Goal: Transaction & Acquisition: Purchase product/service

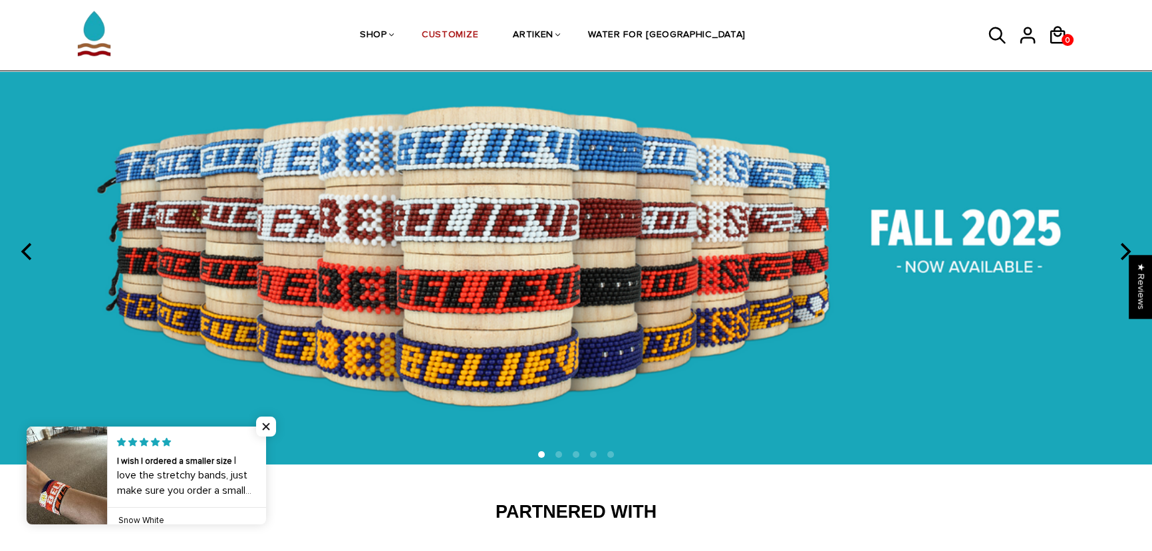
scroll to position [100, 0]
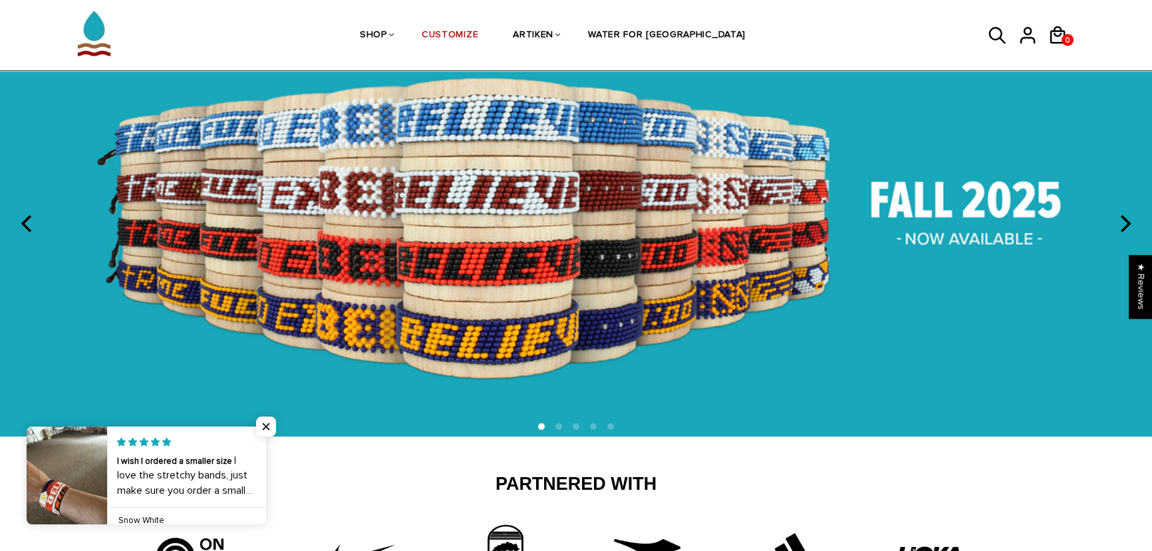
click at [563, 245] on img at bounding box center [576, 222] width 1152 height 428
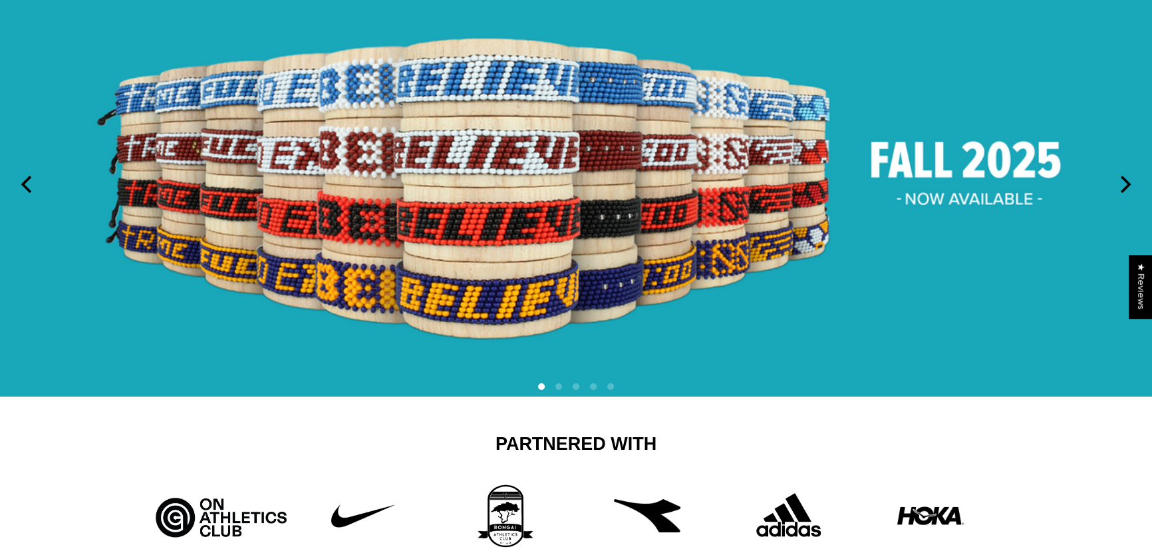
scroll to position [0, 0]
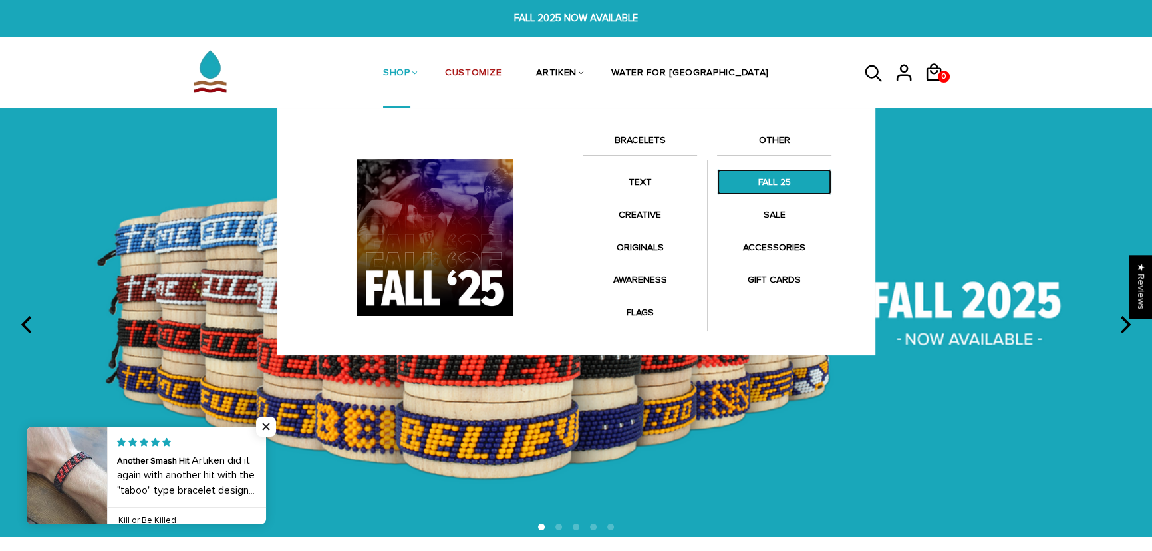
click at [758, 181] on link "FALL 25" at bounding box center [774, 182] width 114 height 26
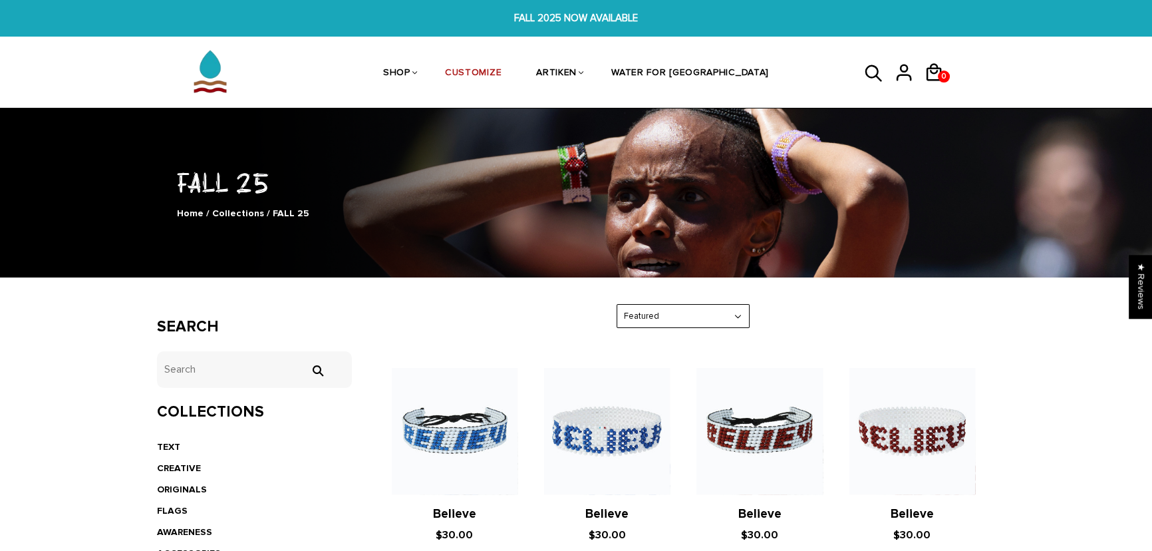
scroll to position [201, 0]
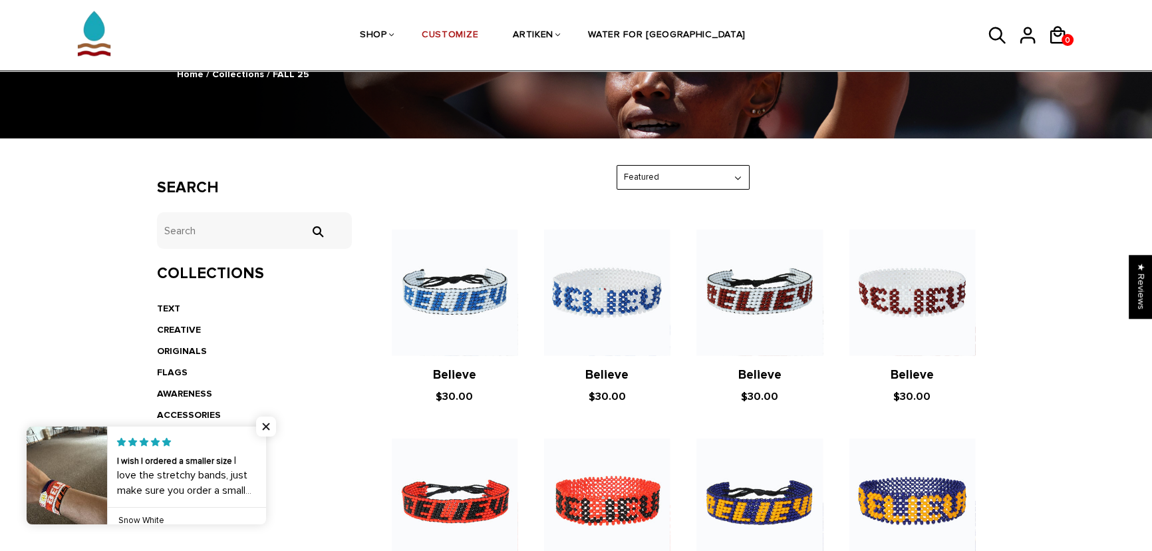
scroll to position [201, 0]
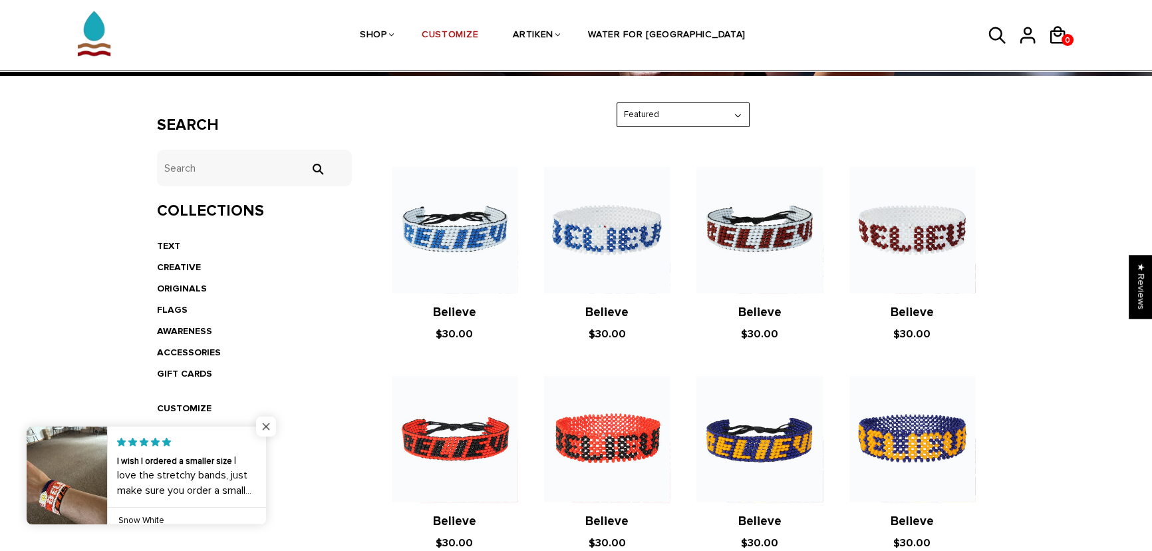
click at [273, 420] on span "Close popup widget" at bounding box center [266, 426] width 20 height 20
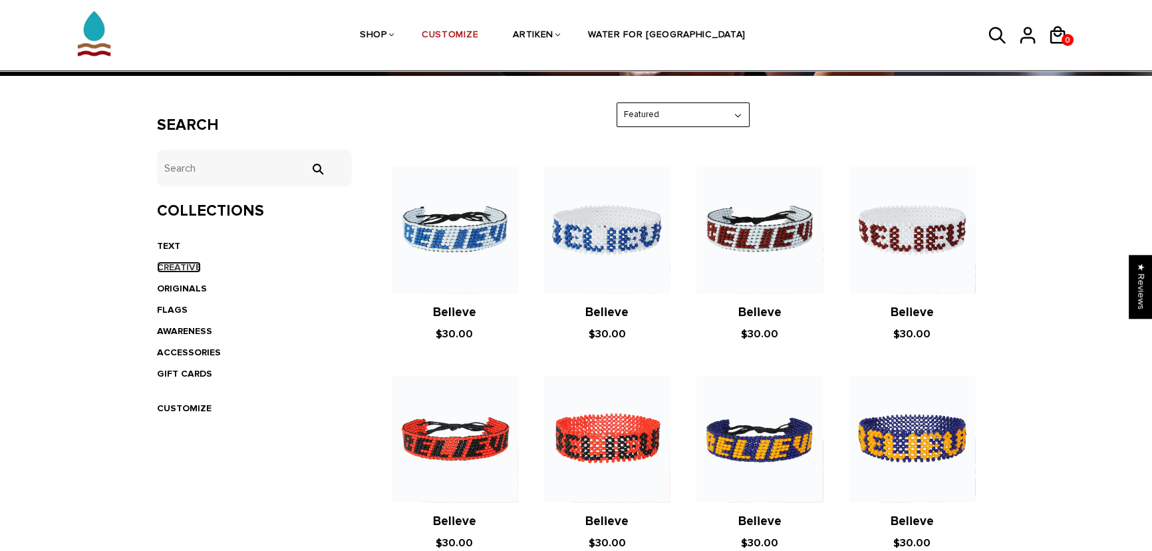
click at [179, 263] on link "CREATIVE" at bounding box center [179, 266] width 44 height 11
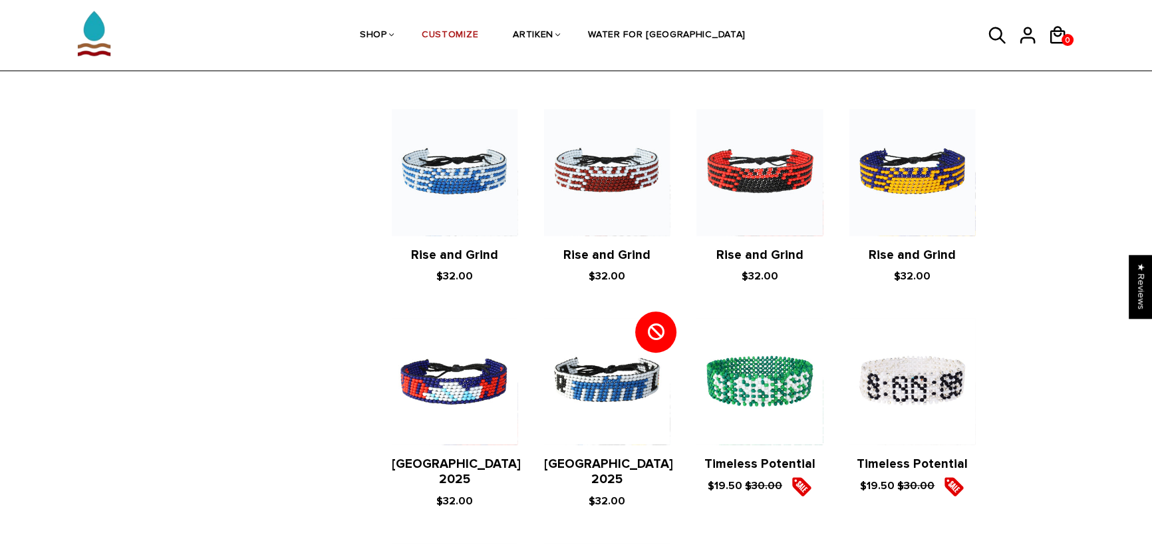
scroll to position [1081, 0]
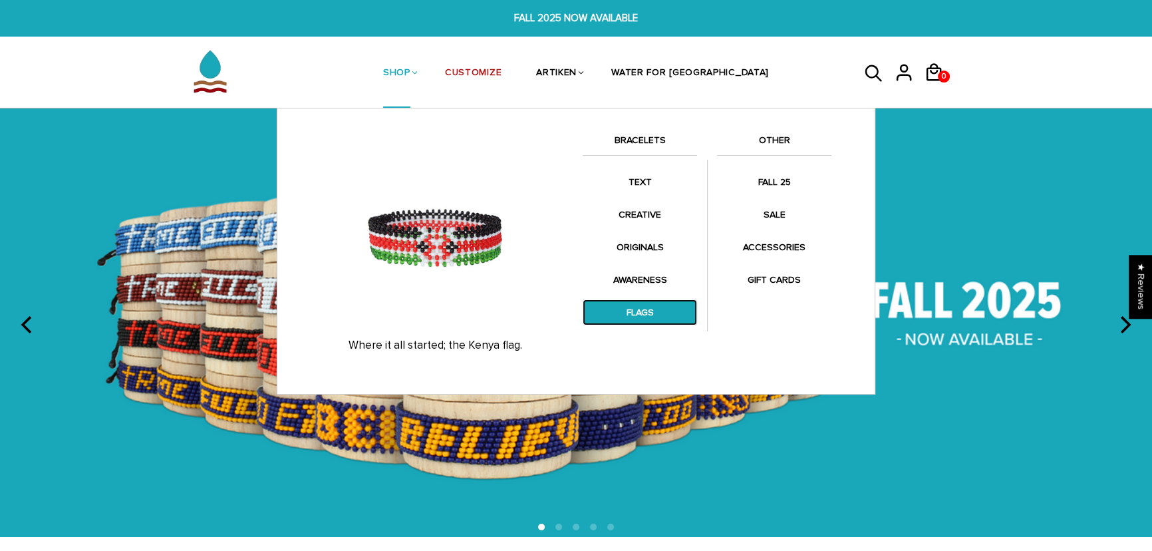
click at [629, 313] on link "FLAGS" at bounding box center [640, 312] width 114 height 26
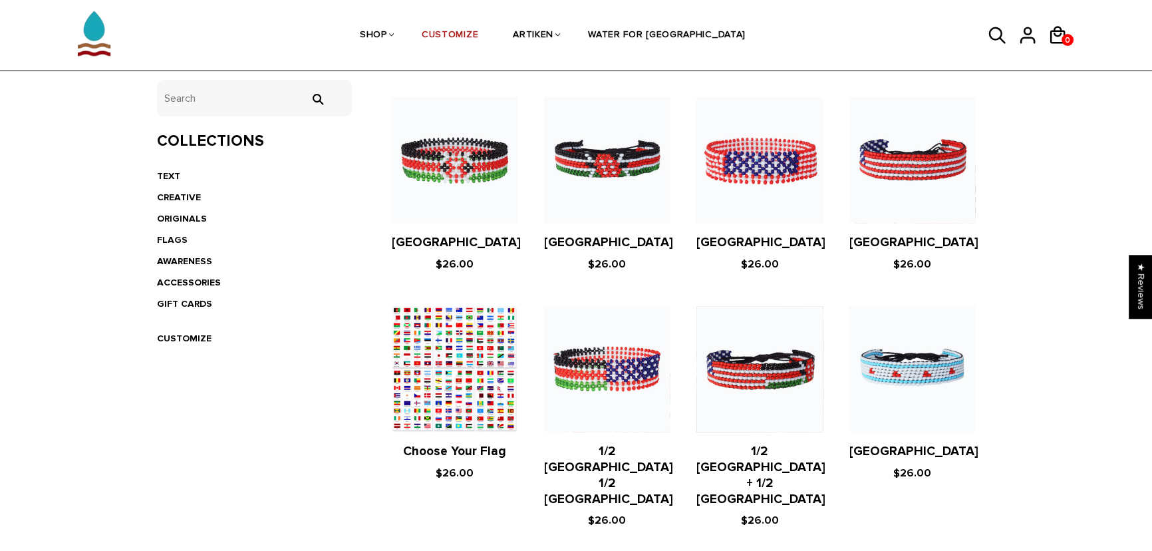
scroll to position [302, 0]
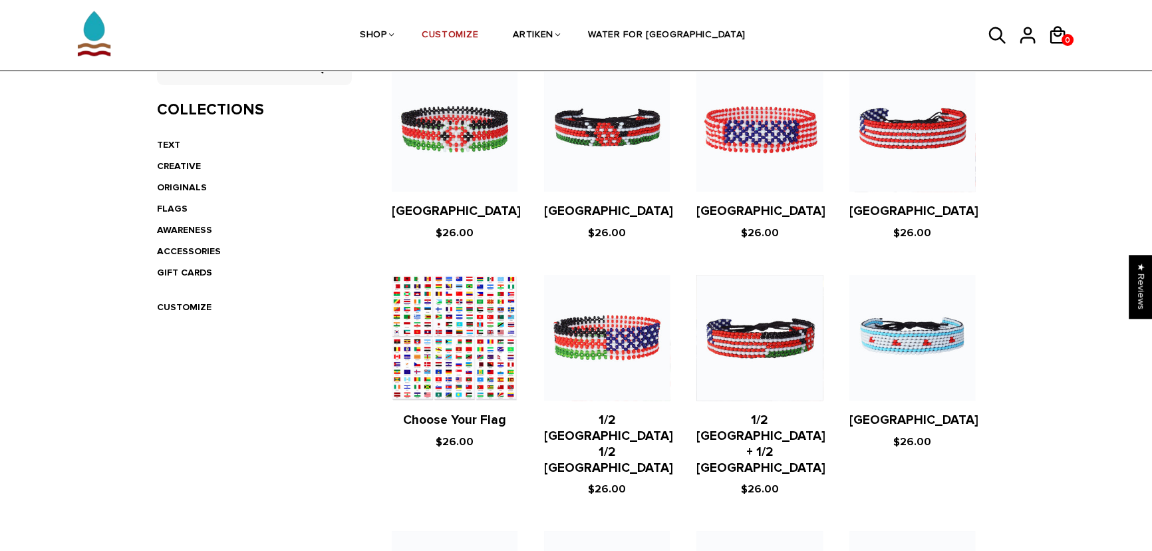
click at [945, 352] on figure at bounding box center [912, 338] width 126 height 126
